Goal: Communication & Community: Answer question/provide support

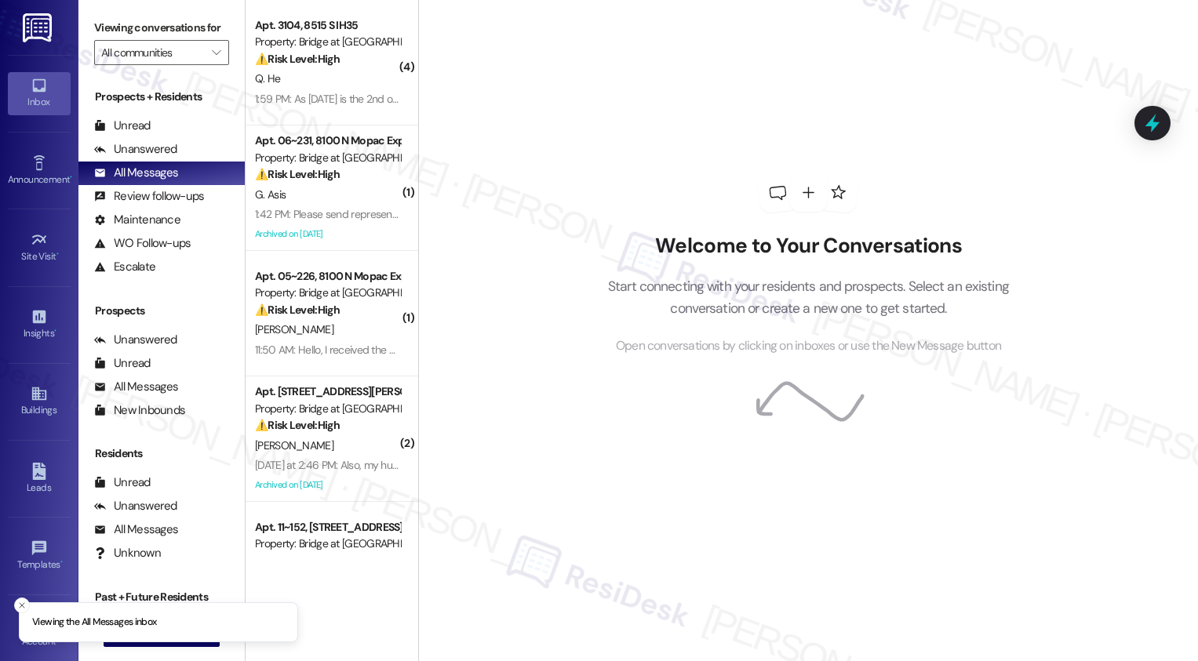
click at [173, 181] on div "All Messages" at bounding box center [136, 173] width 84 height 16
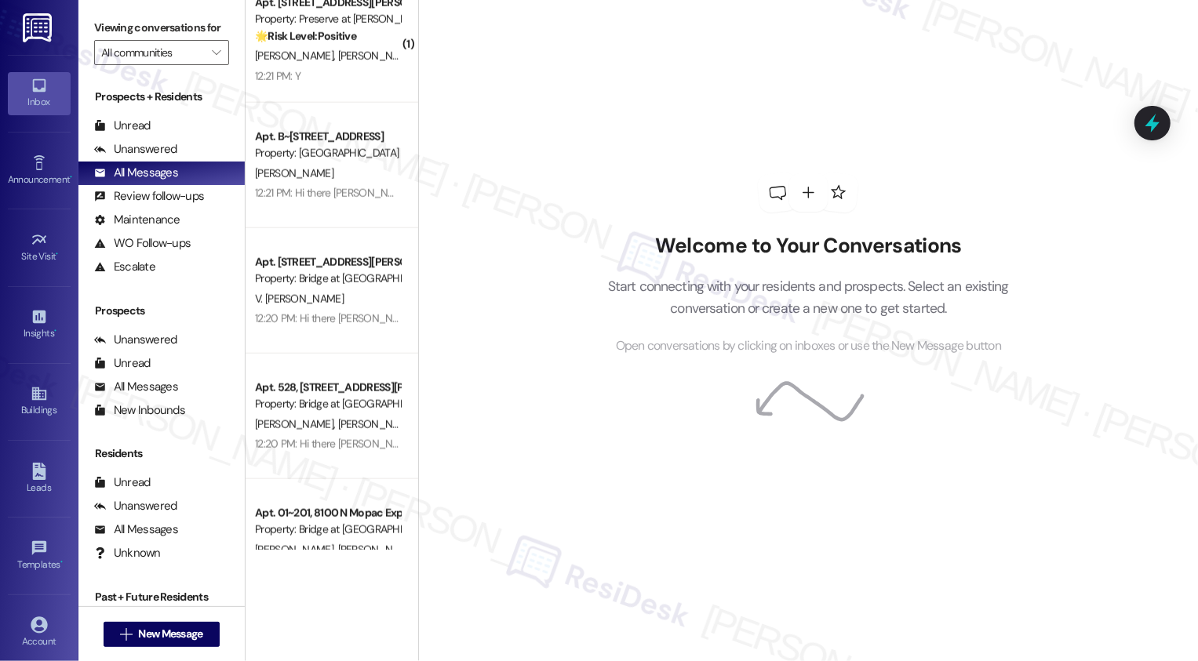
scroll to position [1078, 0]
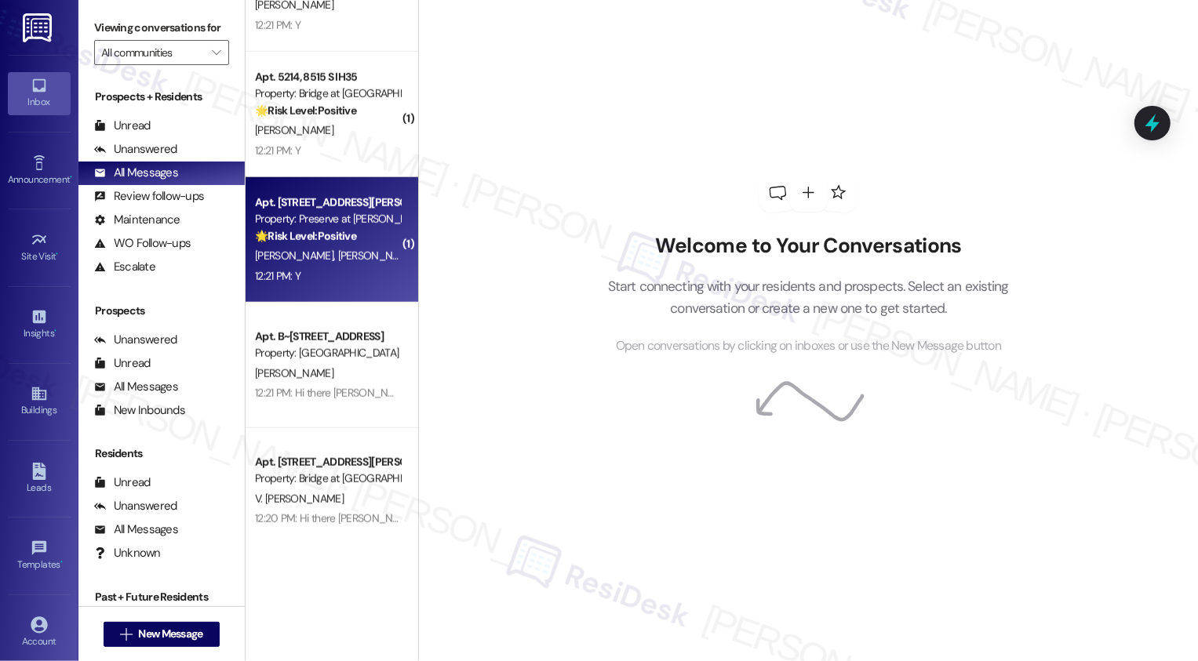
click at [320, 275] on div "12:21 PM: Y 12:21 PM: Y" at bounding box center [327, 277] width 148 height 20
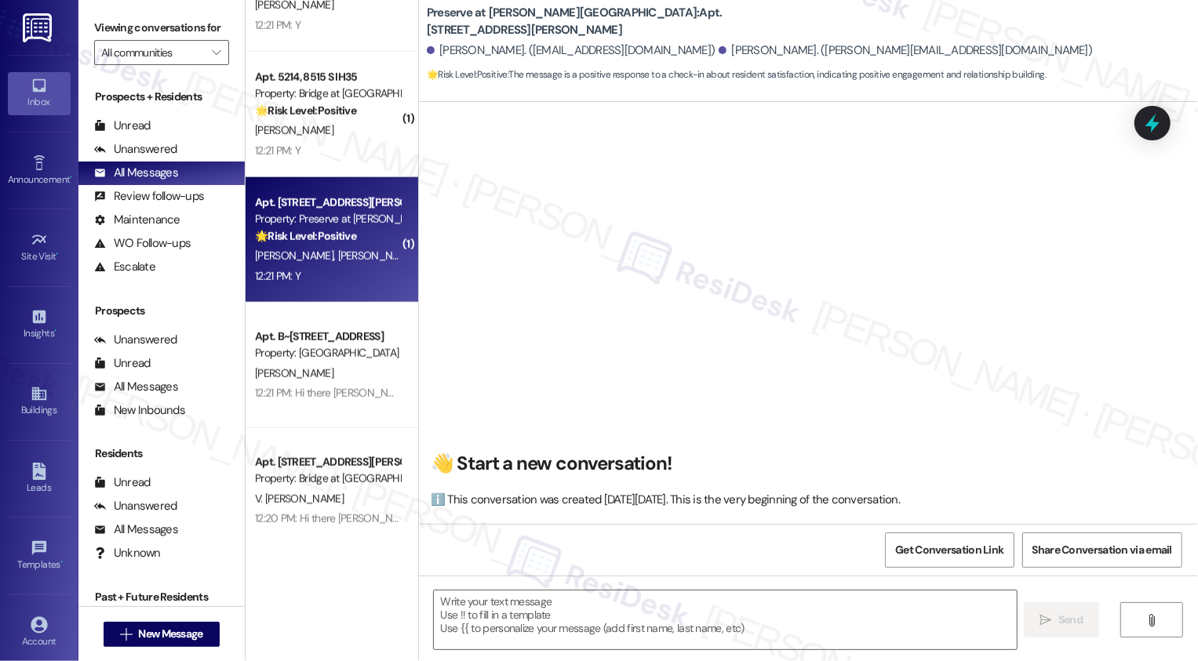
click at [320, 275] on div "12:21 PM: Y 12:21 PM: Y" at bounding box center [327, 277] width 148 height 20
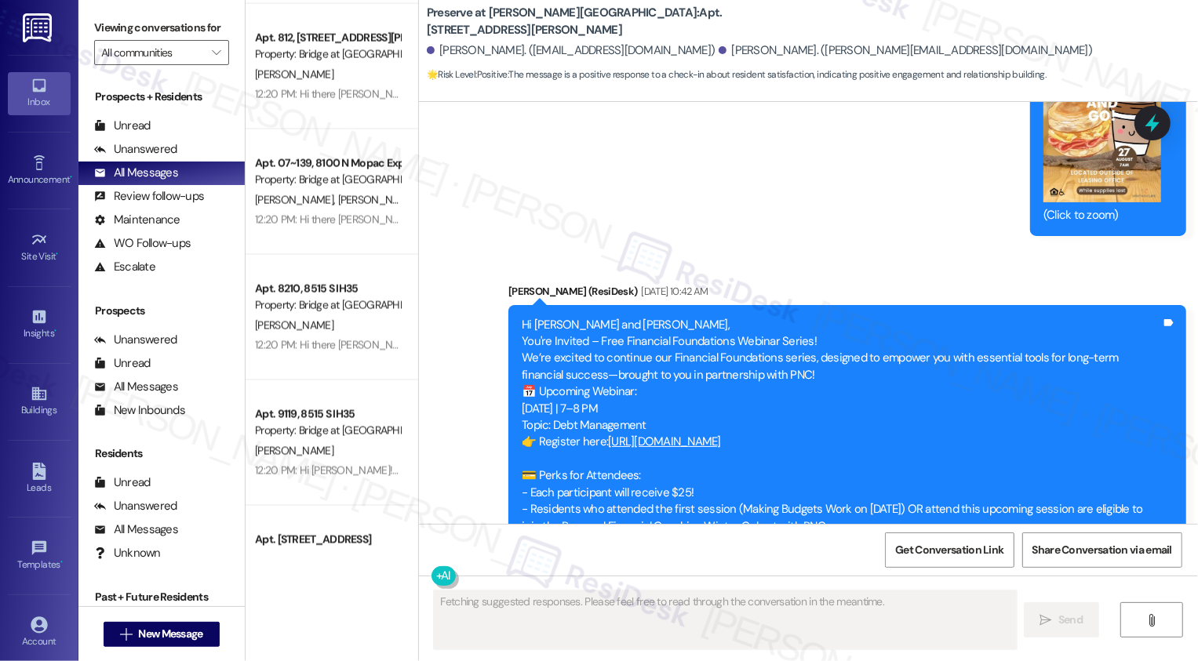
scroll to position [2051, 0]
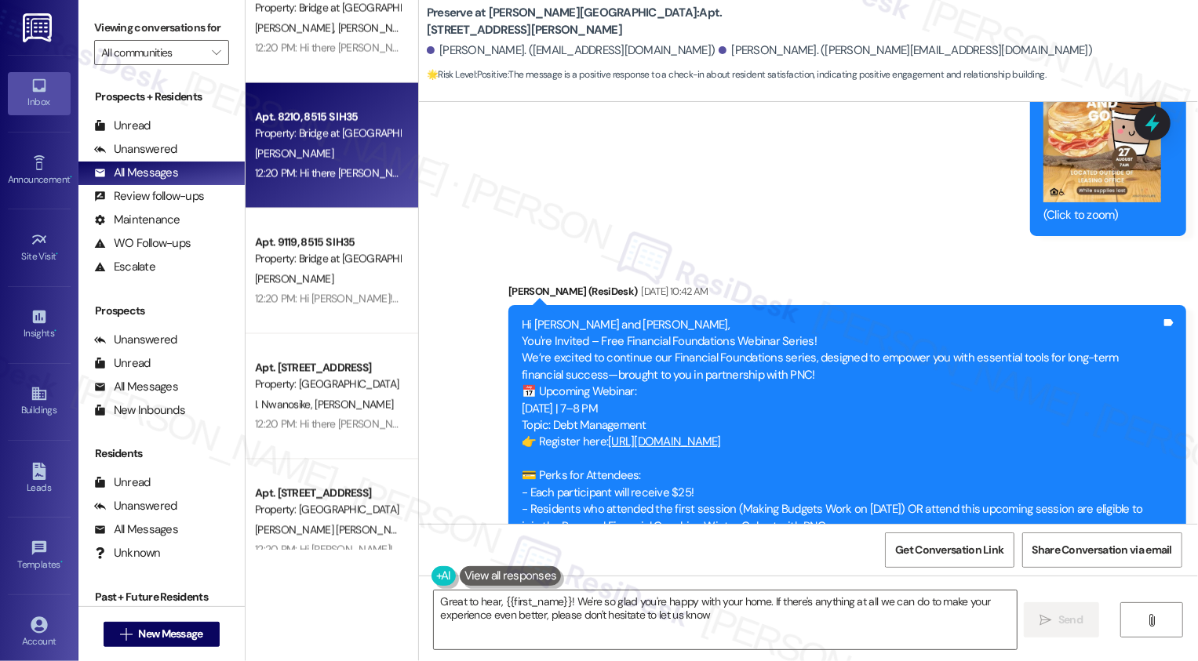
type textarea "Great to hear, {{first_name}}! We're so glad you're happy with your home. If th…"
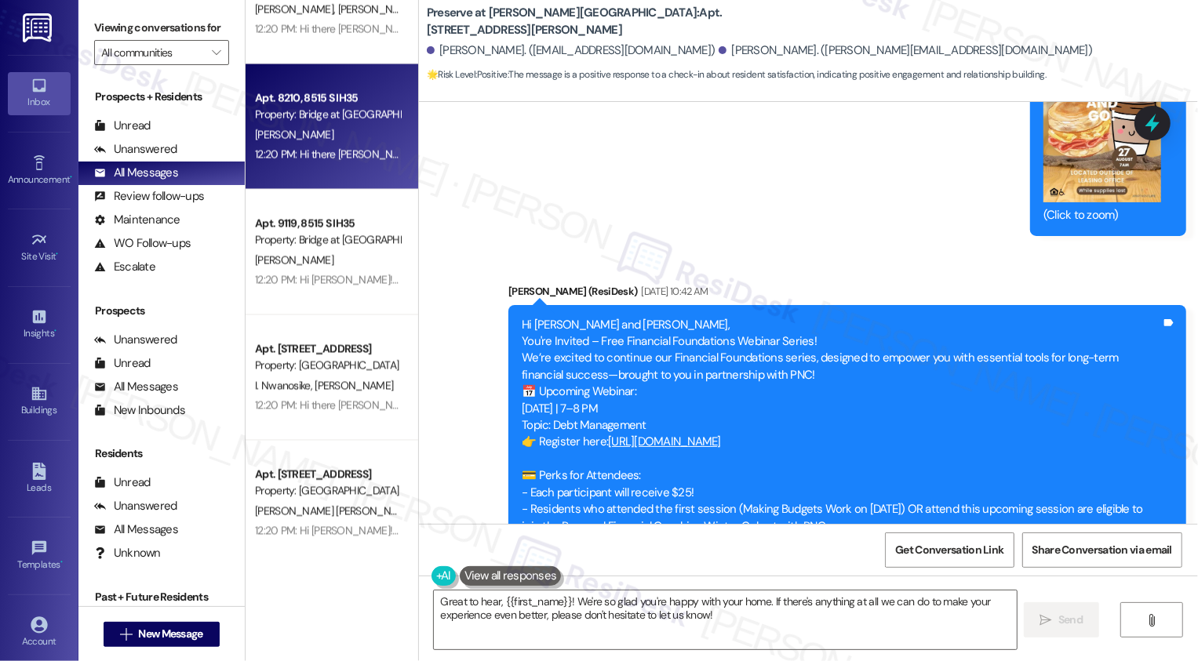
scroll to position [2072, 0]
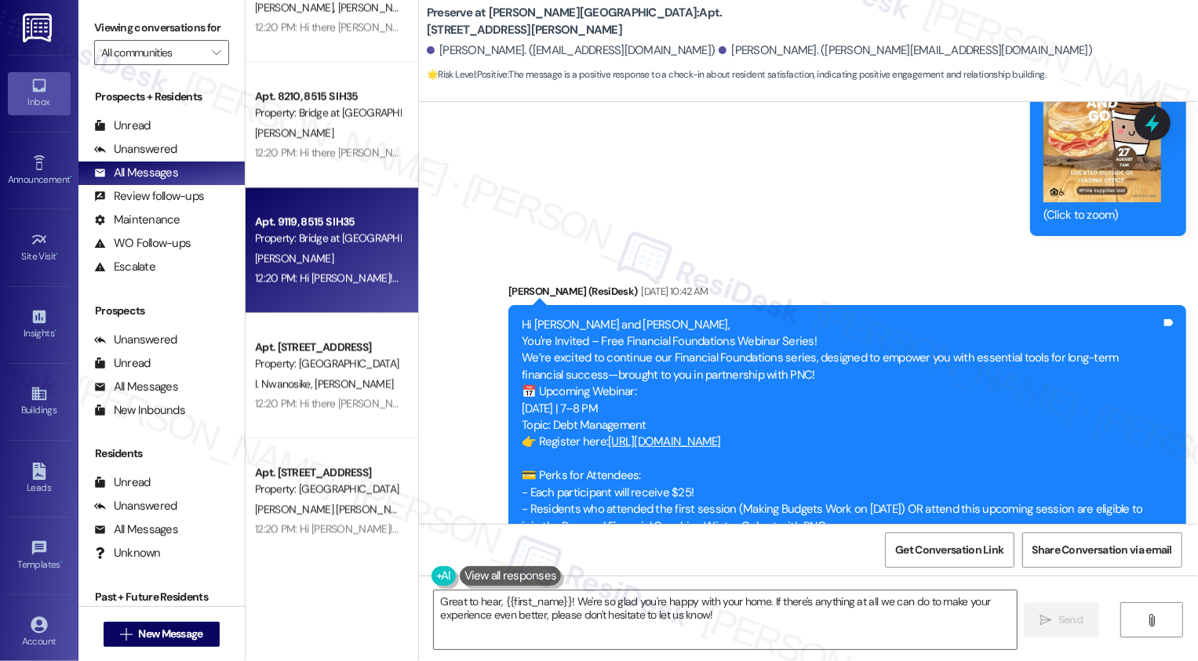
click at [344, 282] on div "12:20 PM: Hi [PERSON_NAME]! We're so glad you chose Bridge at [GEOGRAPHIC_DATA]…" at bounding box center [931, 278] width 1352 height 14
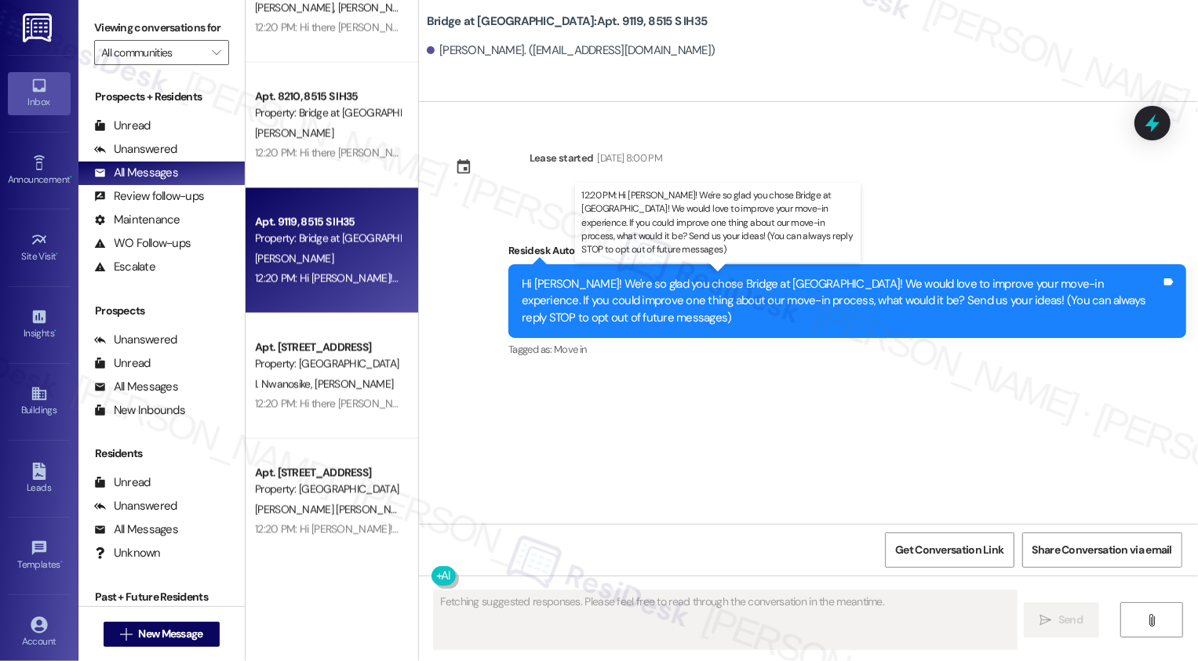
scroll to position [0, 0]
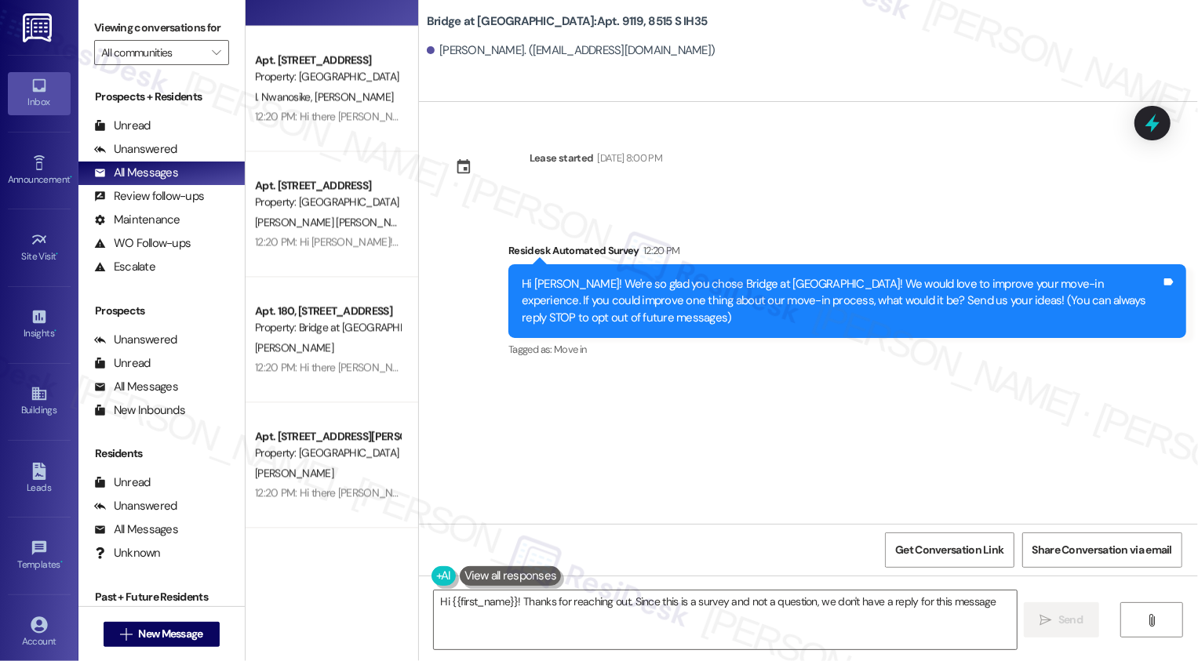
type textarea "Hi {{first_name}}! Thanks for reaching out. Since this is a survey and not a qu…"
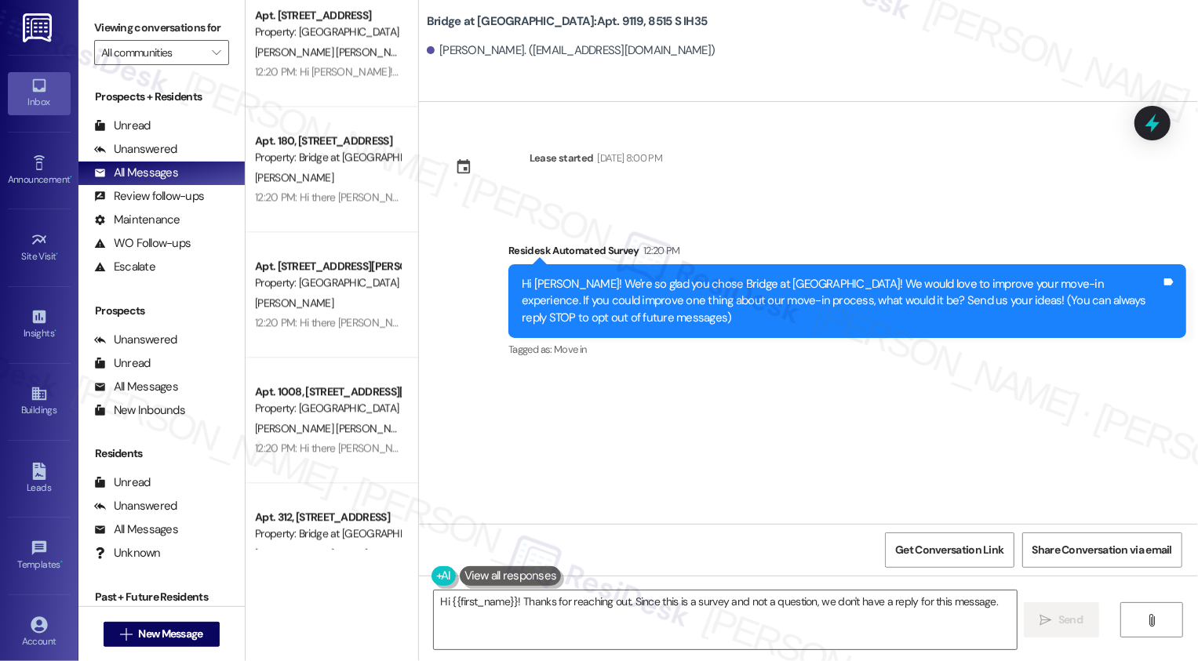
scroll to position [2590, 0]
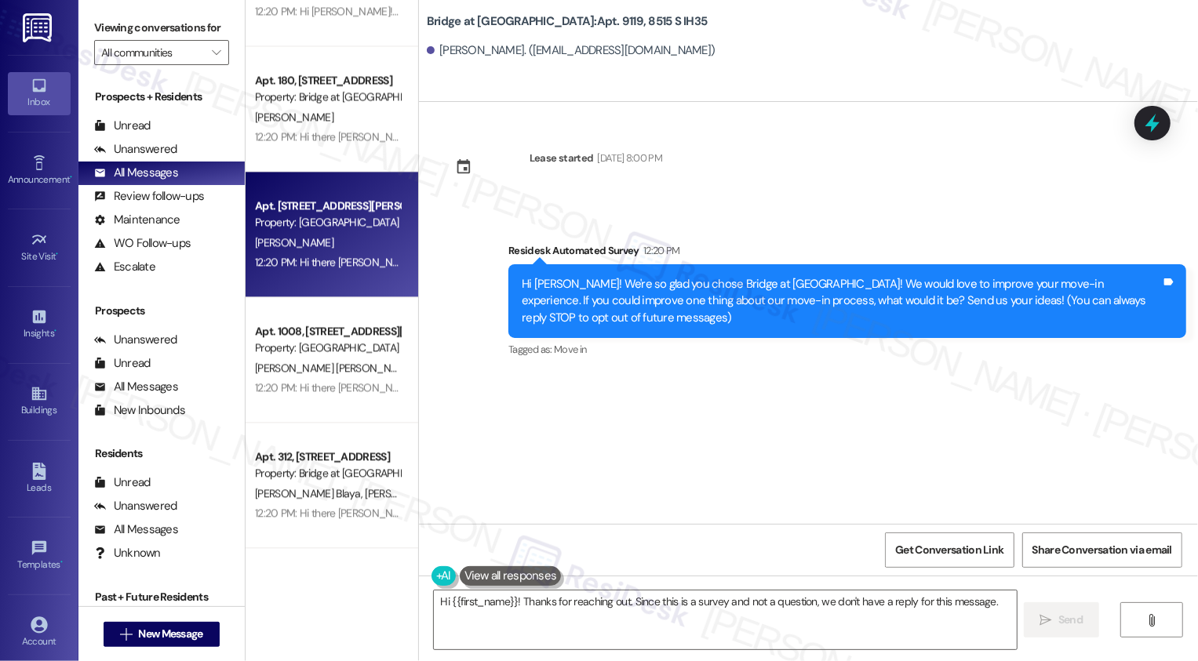
click at [311, 238] on div "[PERSON_NAME]" at bounding box center [327, 243] width 148 height 20
type textarea "Fetching suggested responses. Please feel free to read through the conversation…"
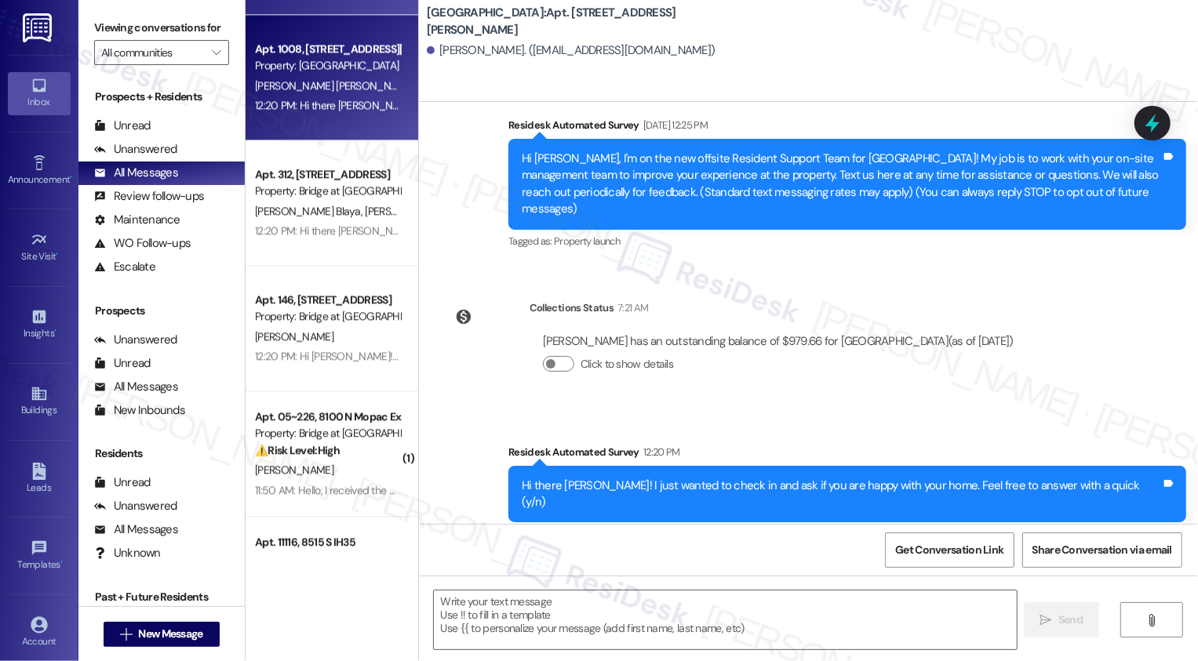
scroll to position [2895, 0]
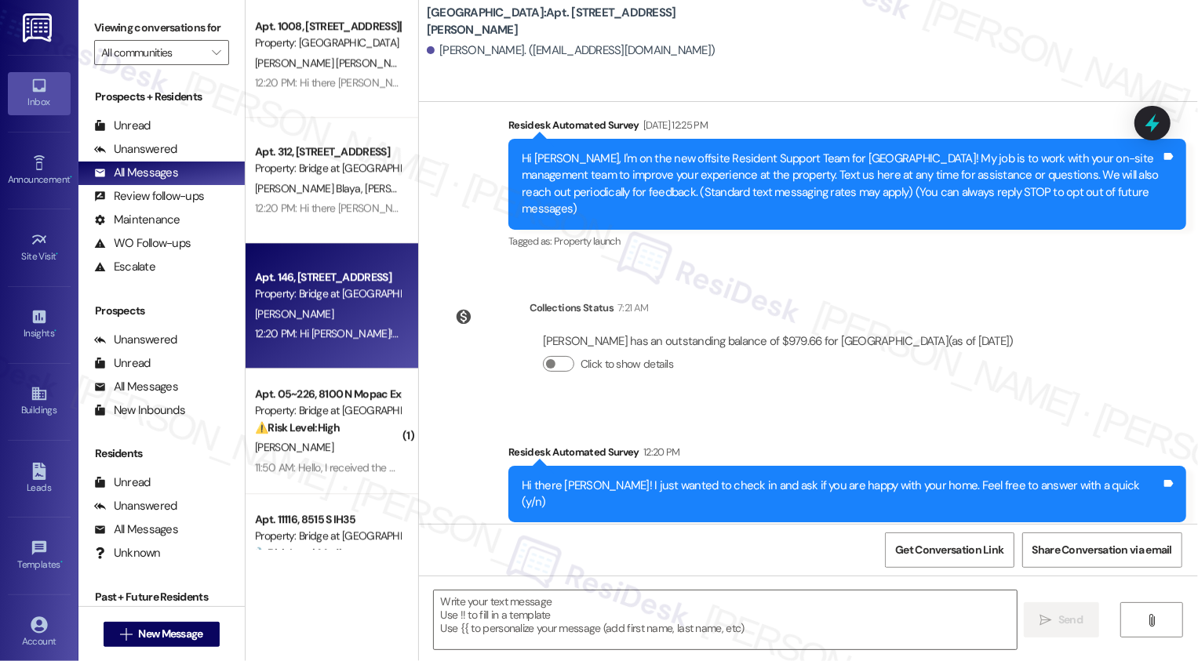
click at [333, 293] on div "Property: Bridge at [GEOGRAPHIC_DATA]" at bounding box center [327, 294] width 145 height 16
type textarea "Fetching suggested responses. Please feel free to read through the conversation…"
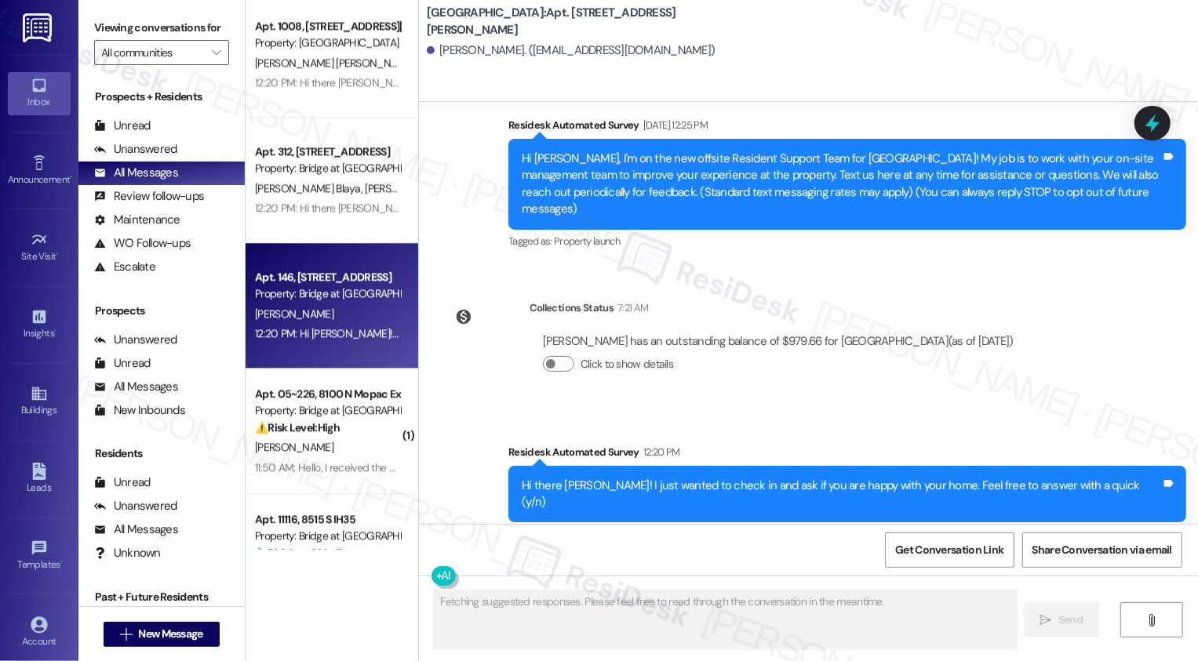
scroll to position [0, 0]
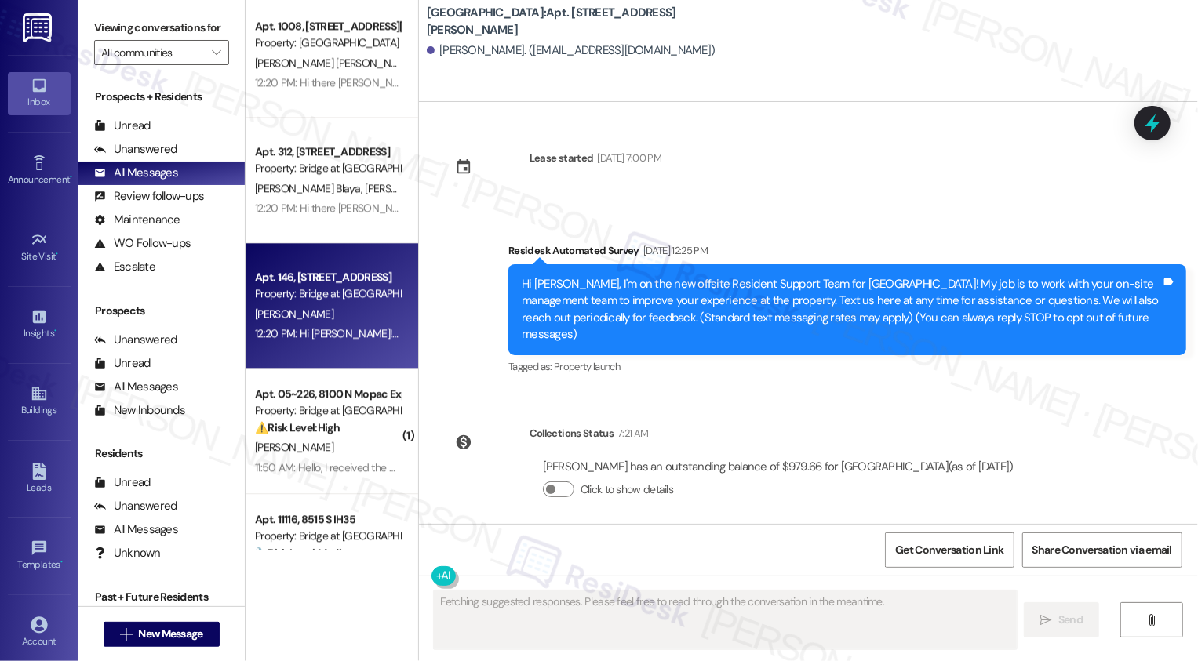
click at [333, 293] on div "Property: Bridge at [GEOGRAPHIC_DATA]" at bounding box center [327, 294] width 145 height 16
